Goal: Information Seeking & Learning: Learn about a topic

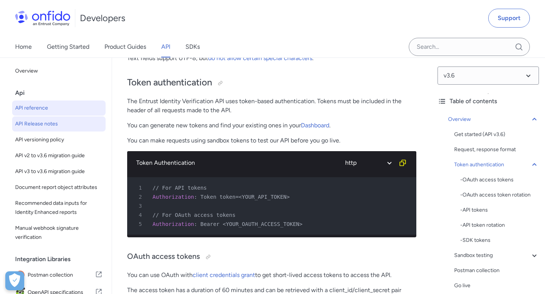
click at [50, 116] on link "API Release notes" at bounding box center [58, 123] width 93 height 15
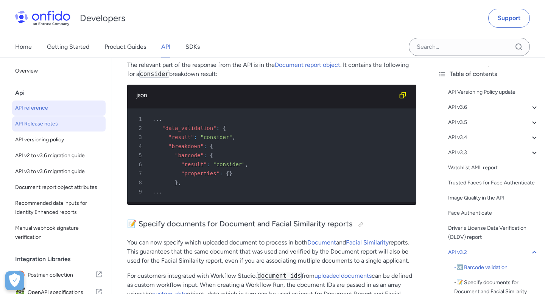
click at [40, 111] on span "API reference" at bounding box center [58, 108] width 87 height 9
select select "http"
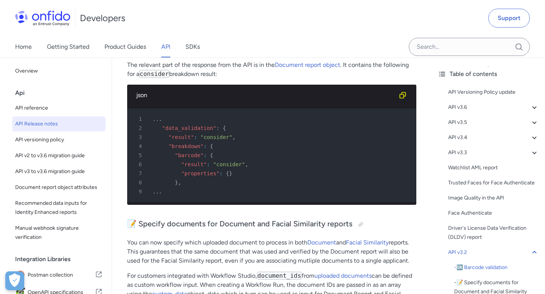
select select "http"
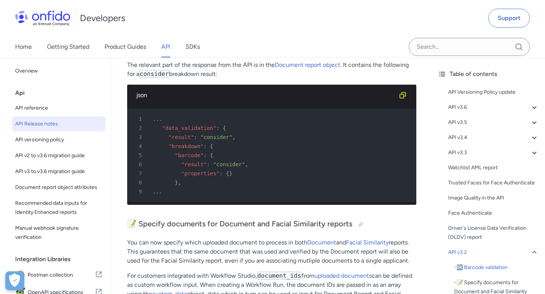
select select "http"
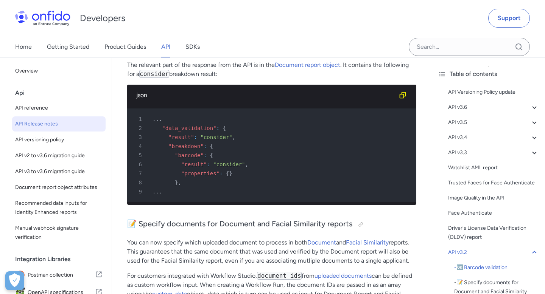
select select "http"
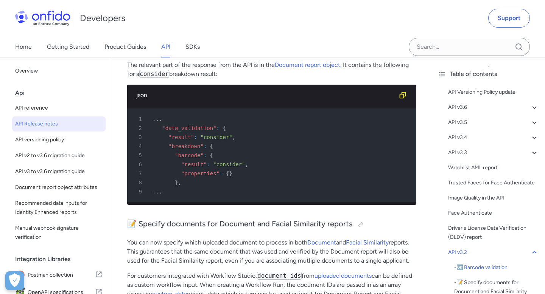
select select "http"
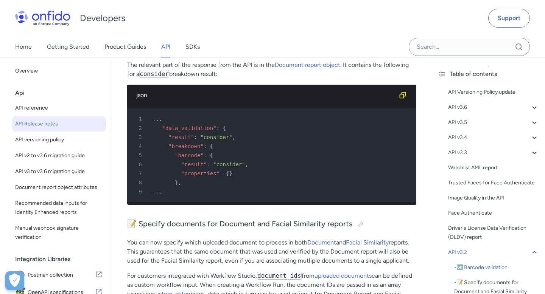
select select "http"
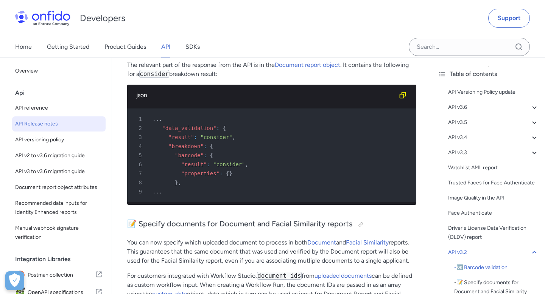
select select "http"
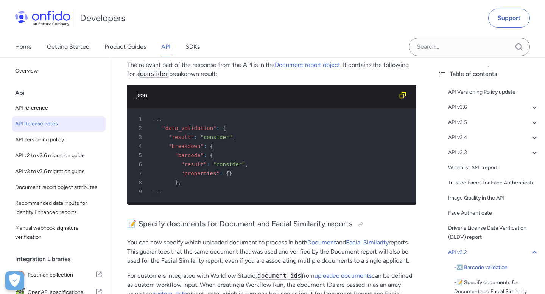
select select "http"
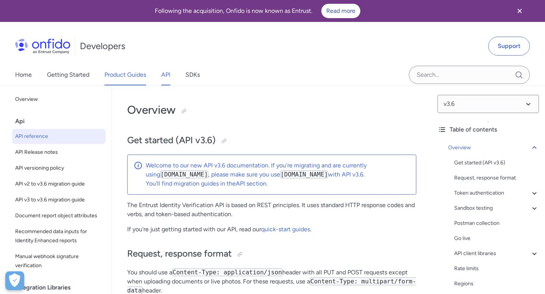
click at [129, 73] on link "Product Guides" at bounding box center [125, 74] width 42 height 21
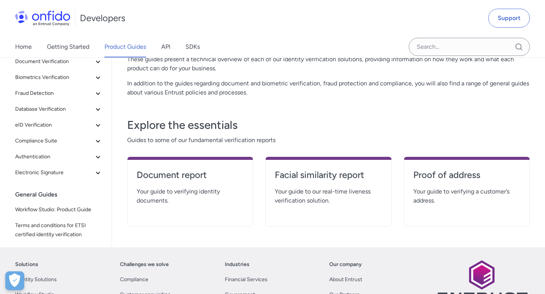
scroll to position [92, 0]
click at [163, 49] on link "API" at bounding box center [165, 46] width 9 height 21
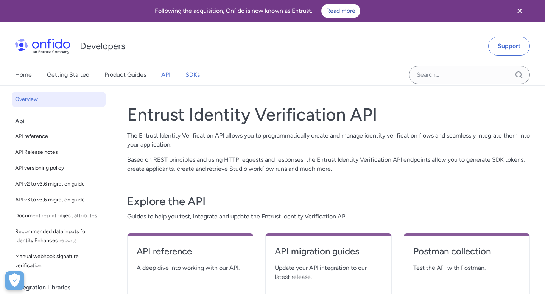
click at [192, 76] on link "SDKs" at bounding box center [192, 74] width 14 height 21
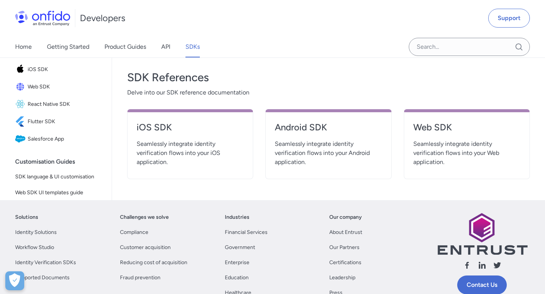
scroll to position [288, 0]
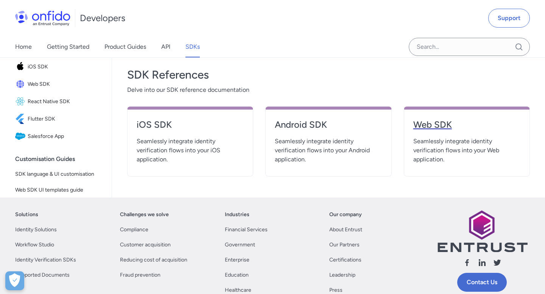
click at [441, 122] on h4 "Web SDK" at bounding box center [466, 125] width 107 height 12
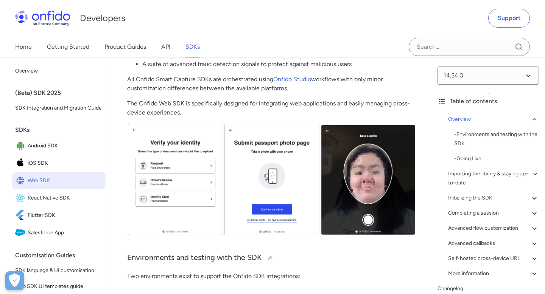
scroll to position [205, 0]
